Goal: Task Accomplishment & Management: Complete application form

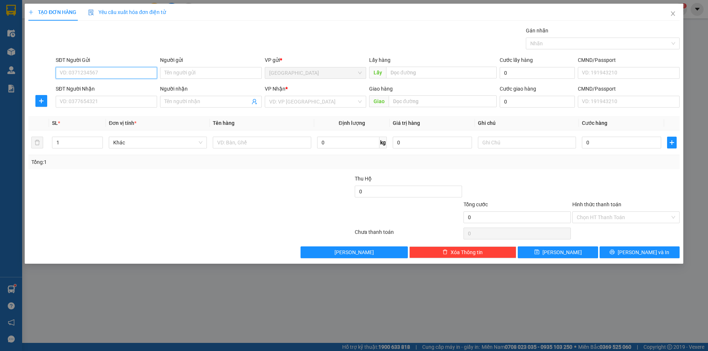
click at [107, 72] on input "SĐT Người Gửi" at bounding box center [106, 73] width 101 height 12
click at [83, 89] on div "0342094830" at bounding box center [106, 88] width 93 height 8
type input "0342094830"
type input "cf Voi đỏ - nhà chờ PT Finom"
type input "0342094830"
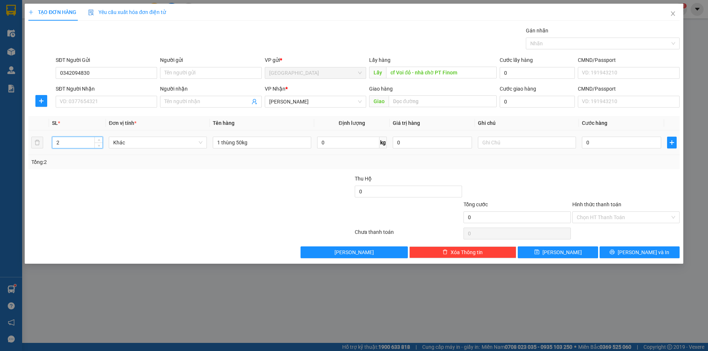
drag, startPoint x: 71, startPoint y: 141, endPoint x: 0, endPoint y: 148, distance: 71.5
click at [0, 148] on div "TẠO ĐƠN HÀNG Yêu cầu xuất hóa đơn điện tử Transit Pickup Surcharge Ids Transit …" at bounding box center [354, 175] width 708 height 351
type input "4"
click at [475, 73] on input "cf Voi đỏ - nhà chờ PT Finom" at bounding box center [441, 73] width 111 height 12
type input "m"
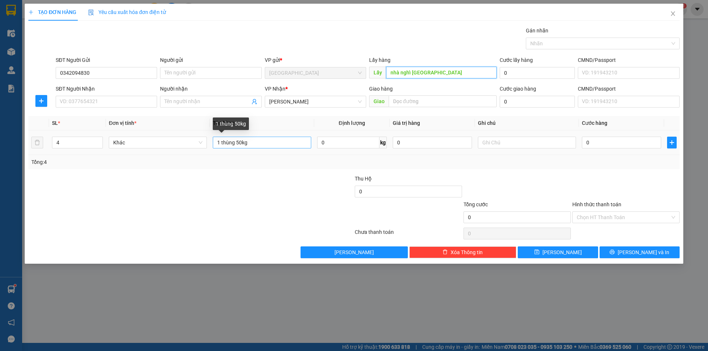
type input "nhà nghỉ [GEOGRAPHIC_DATA]"
drag, startPoint x: 273, startPoint y: 144, endPoint x: 0, endPoint y: 175, distance: 275.0
click at [0, 177] on div "TẠO ĐƠN HÀNG Yêu cầu xuất hóa đơn điện tử Transit Pickup Surcharge Ids Transit …" at bounding box center [354, 175] width 708 height 351
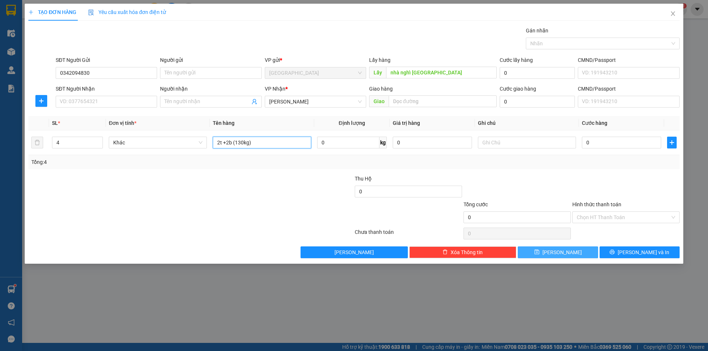
type input "2t +2b (130kg)"
click at [556, 251] on button "[PERSON_NAME]" at bounding box center [558, 253] width 80 height 12
